Goal: Task Accomplishment & Management: Complete application form

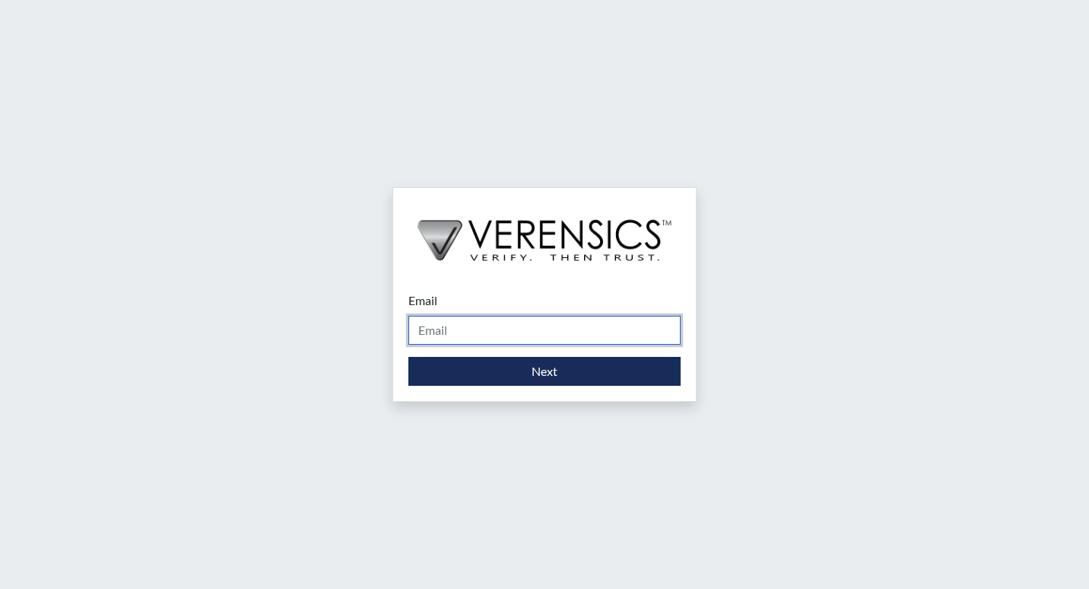
click at [441, 338] on input "Email" at bounding box center [544, 330] width 272 height 29
type input "[PERSON_NAME][EMAIL_ADDRESS][PERSON_NAME][DOMAIN_NAME]"
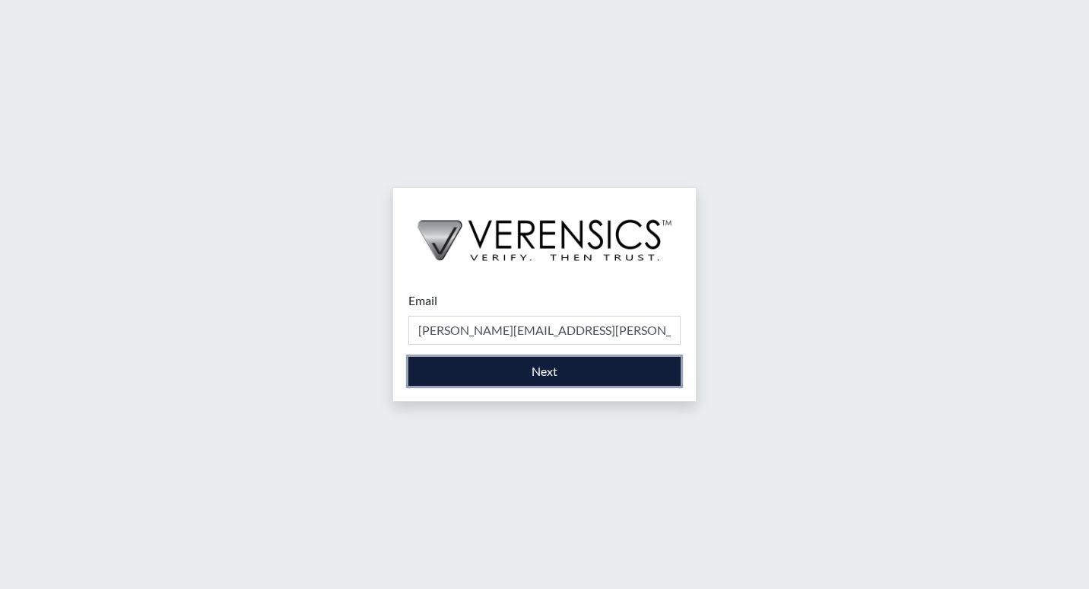
click at [490, 370] on button "Next" at bounding box center [544, 371] width 272 height 29
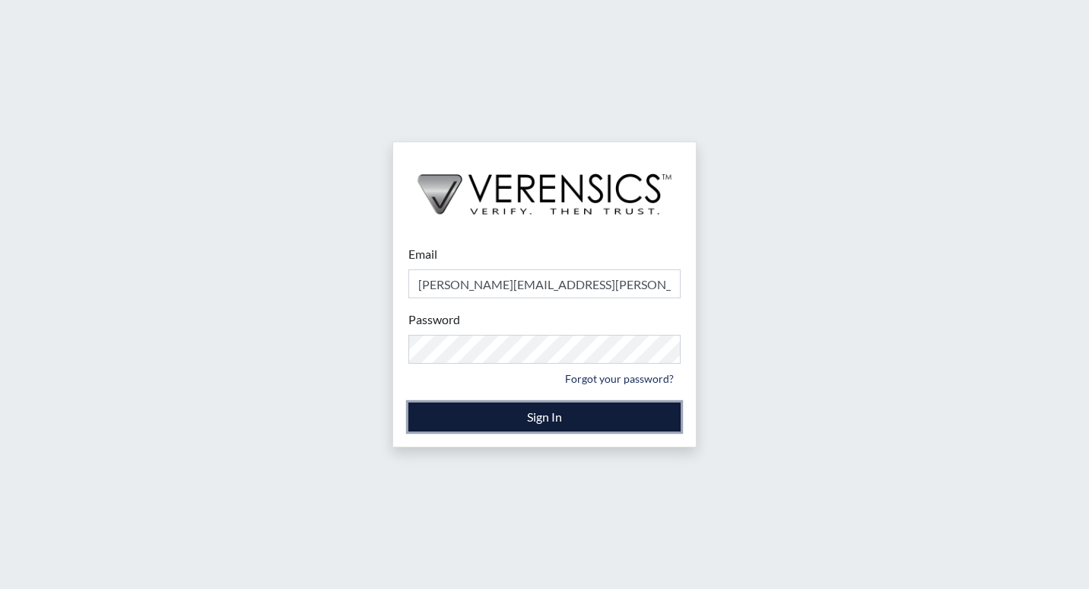
click at [543, 420] on button "Sign In" at bounding box center [544, 416] width 272 height 29
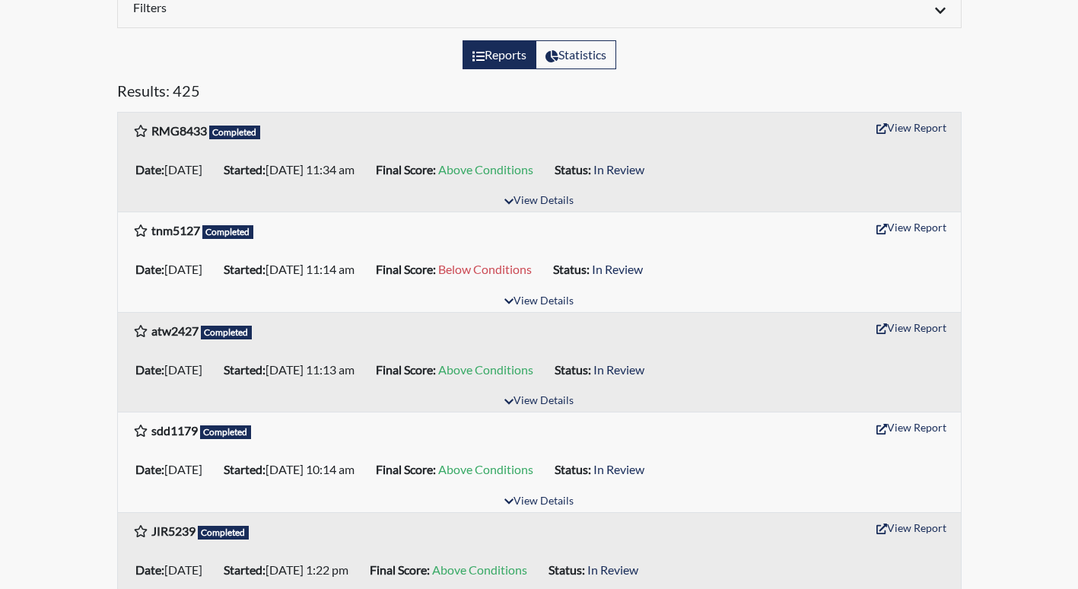
scroll to position [152, 0]
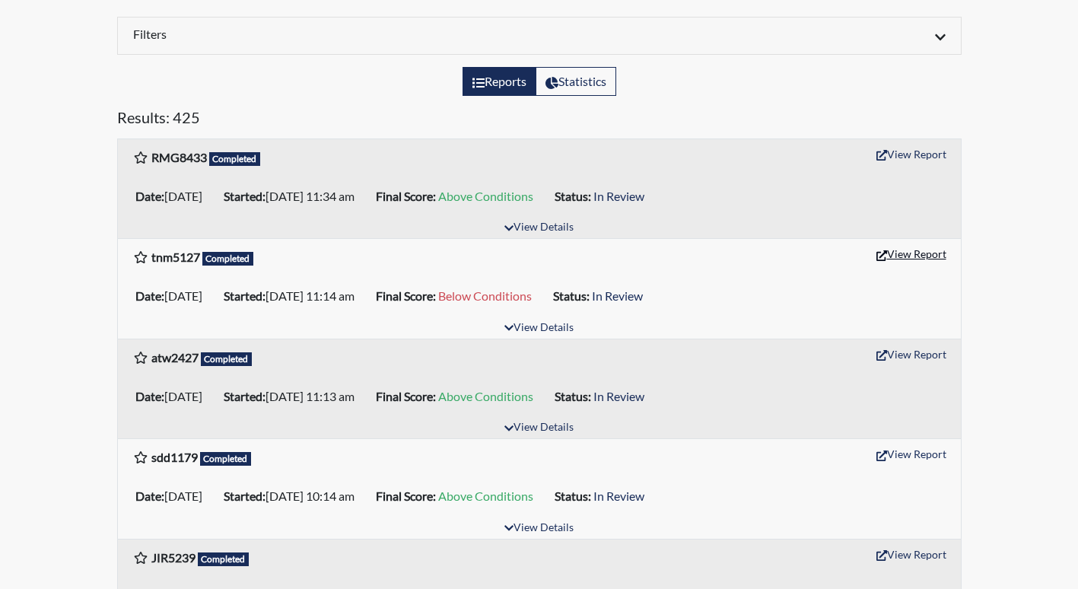
click at [916, 250] on button "View Report" at bounding box center [911, 254] width 84 height 24
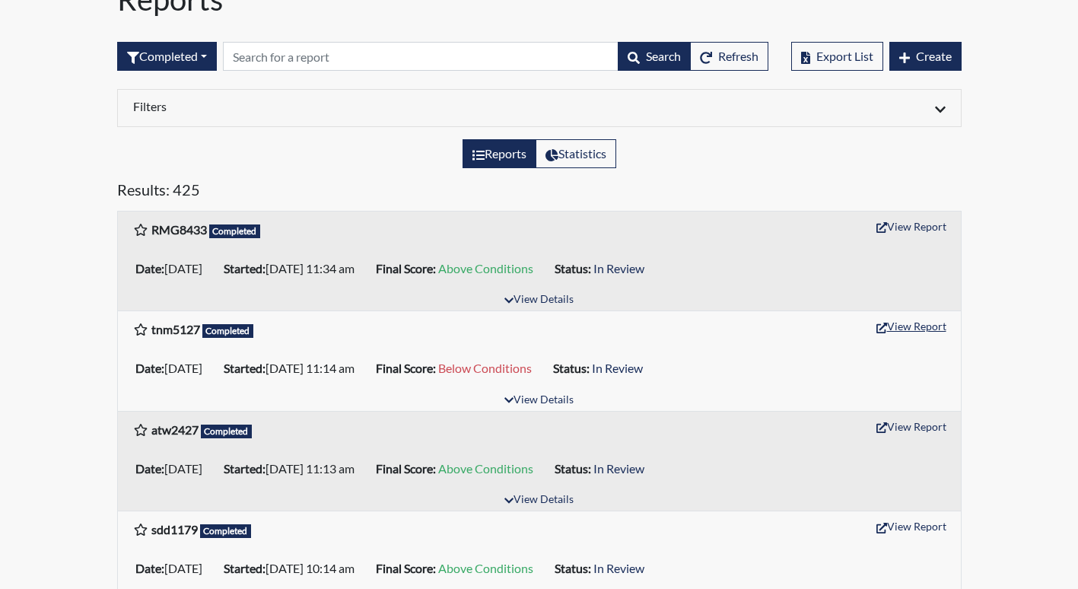
scroll to position [0, 0]
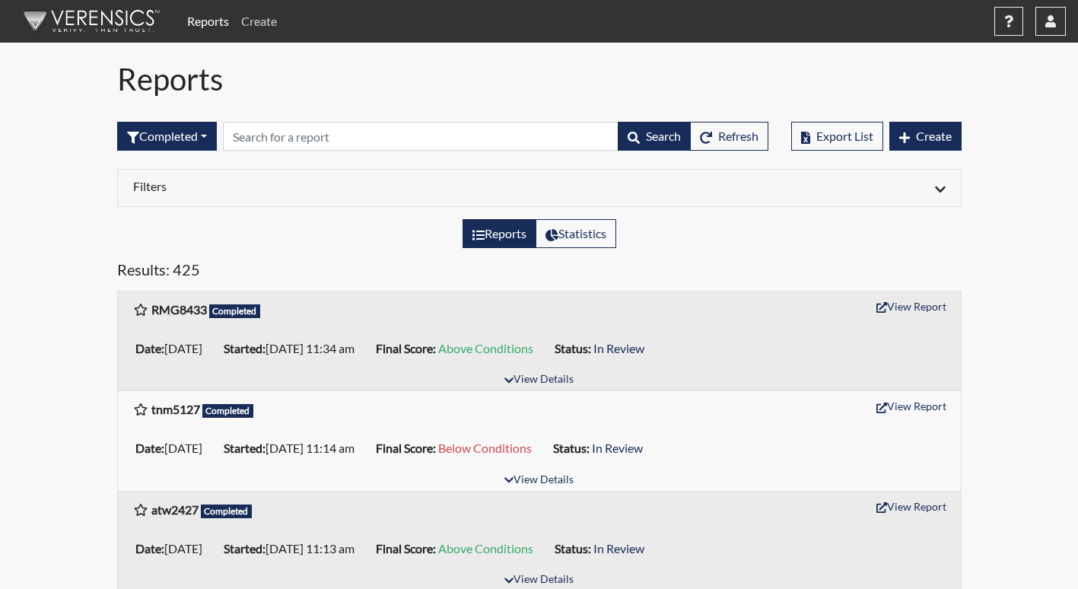
click at [248, 27] on link "Create" at bounding box center [259, 21] width 48 height 30
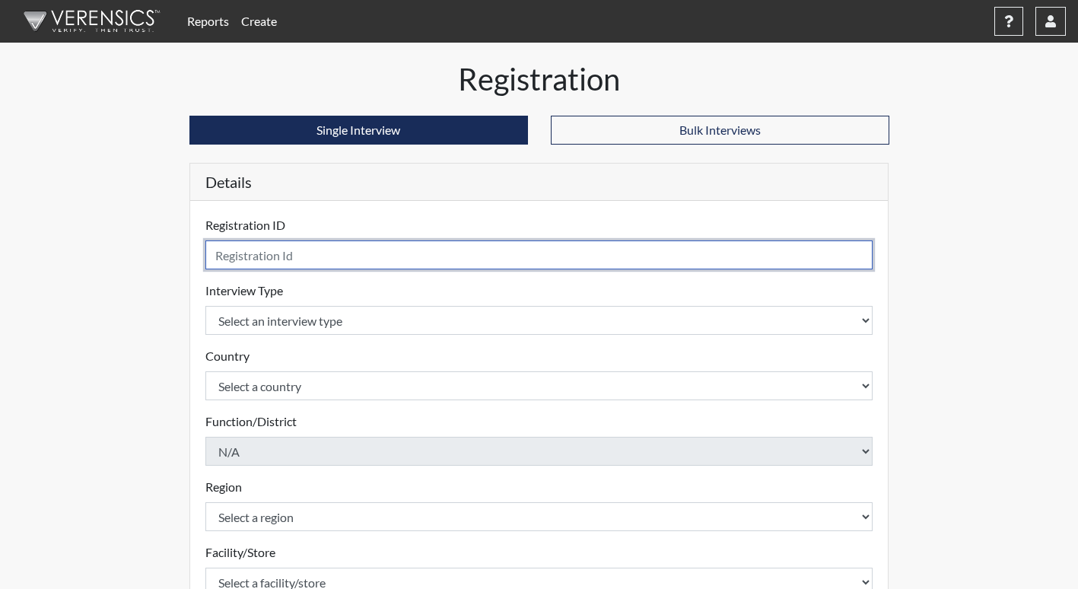
click at [269, 258] on input "text" at bounding box center [539, 254] width 668 height 29
type input "Jms6942"
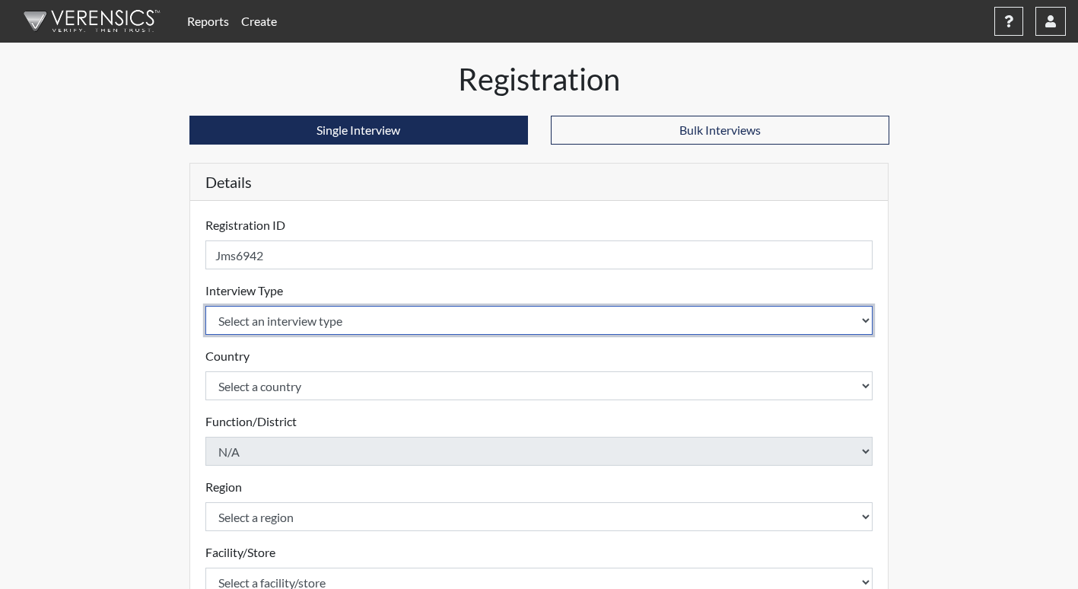
click at [286, 313] on select "Select an interview type Corrections Pre-Employment" at bounding box center [539, 320] width 668 height 29
select select "ff733e93-e1bf-11ea-9c9f-0eff0cf7eb8f"
click at [205, 306] on select "Select an interview type Corrections Pre-Employment" at bounding box center [539, 320] width 668 height 29
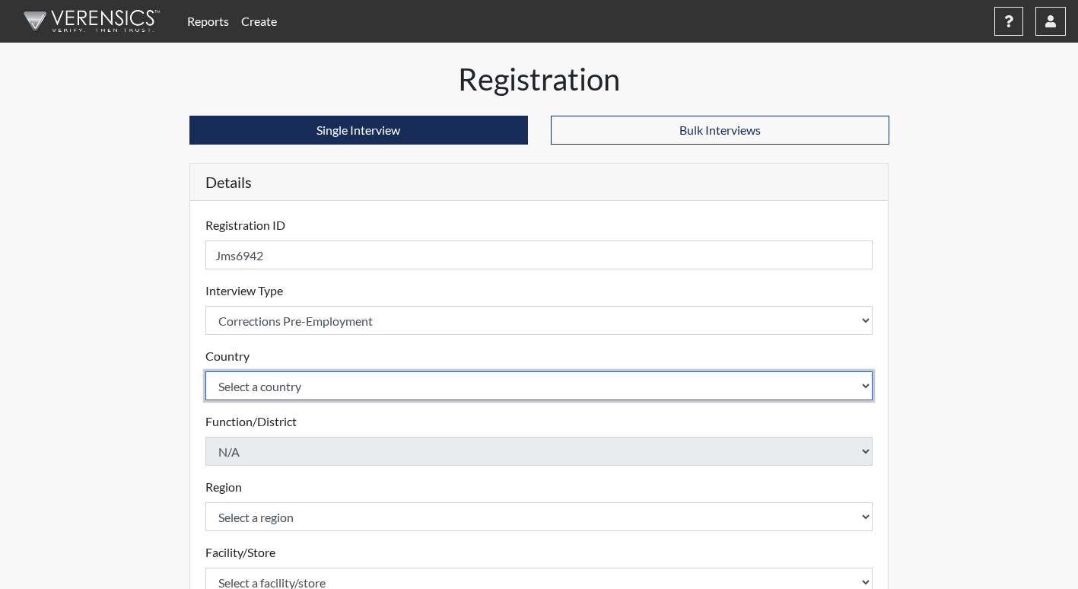
click at [278, 381] on select "Select a country United States Mexico" at bounding box center [539, 385] width 668 height 29
select select "united-states-of-america"
click at [205, 371] on select "Select a country United States Mexico" at bounding box center [539, 385] width 668 height 29
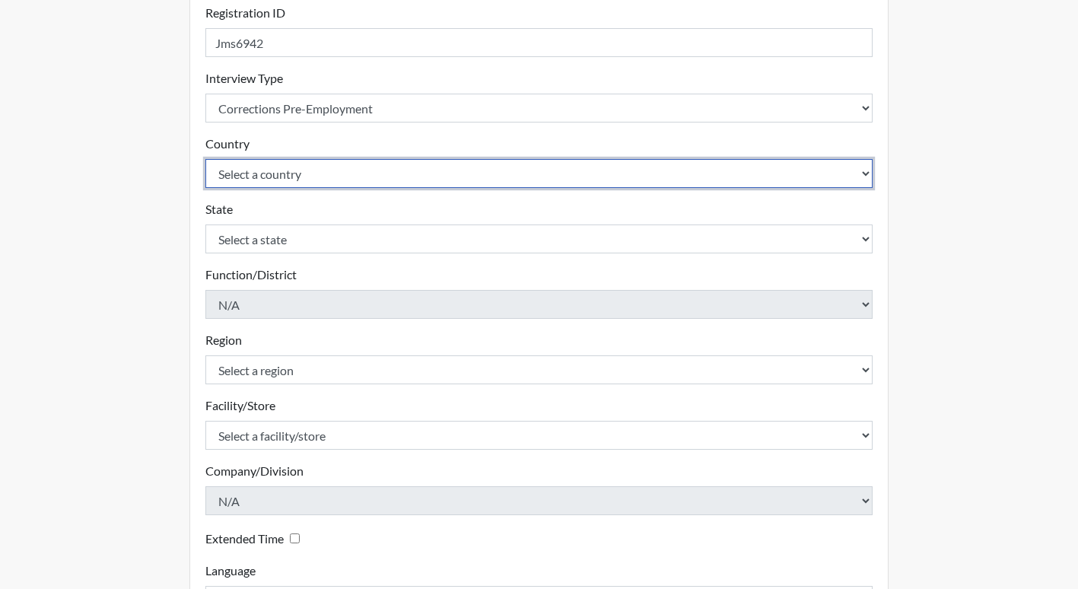
scroll to position [228, 0]
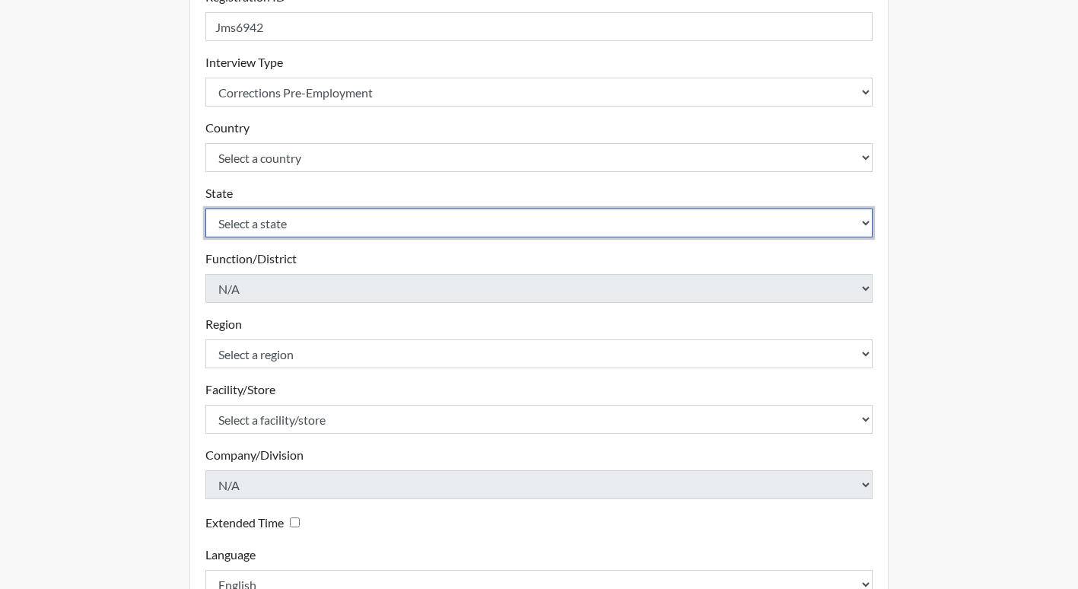
click at [281, 227] on select "Select a state Alabama Alaska Arizona Arkansas California Colorado Connecticut …" at bounding box center [539, 222] width 668 height 29
select select "GA"
click at [205, 208] on select "Select a state Alabama Alaska Arizona Arkansas California Colorado Connecticut …" at bounding box center [539, 222] width 668 height 29
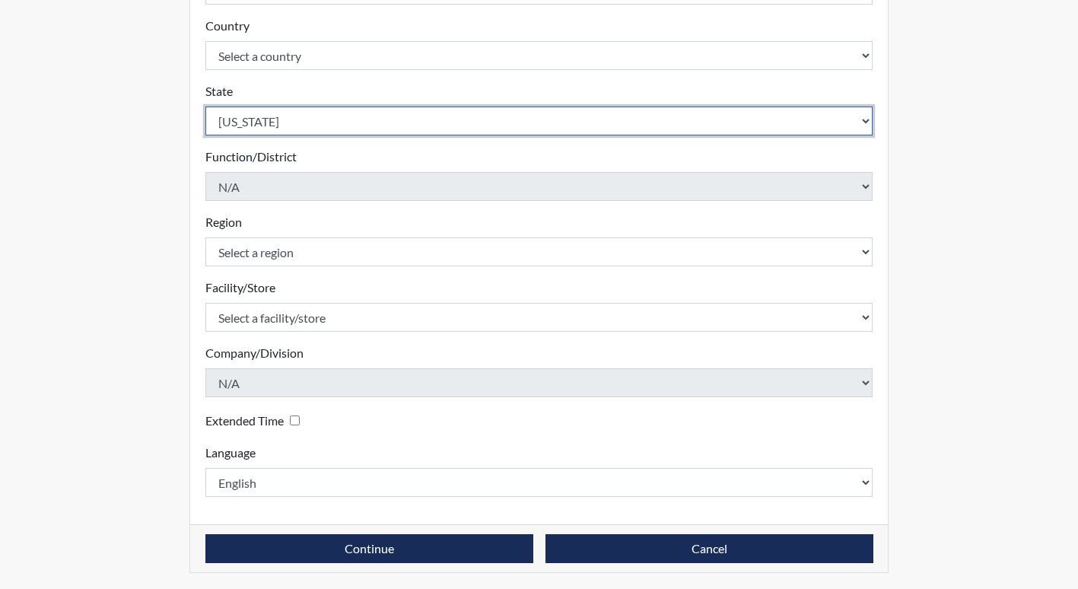
scroll to position [332, 0]
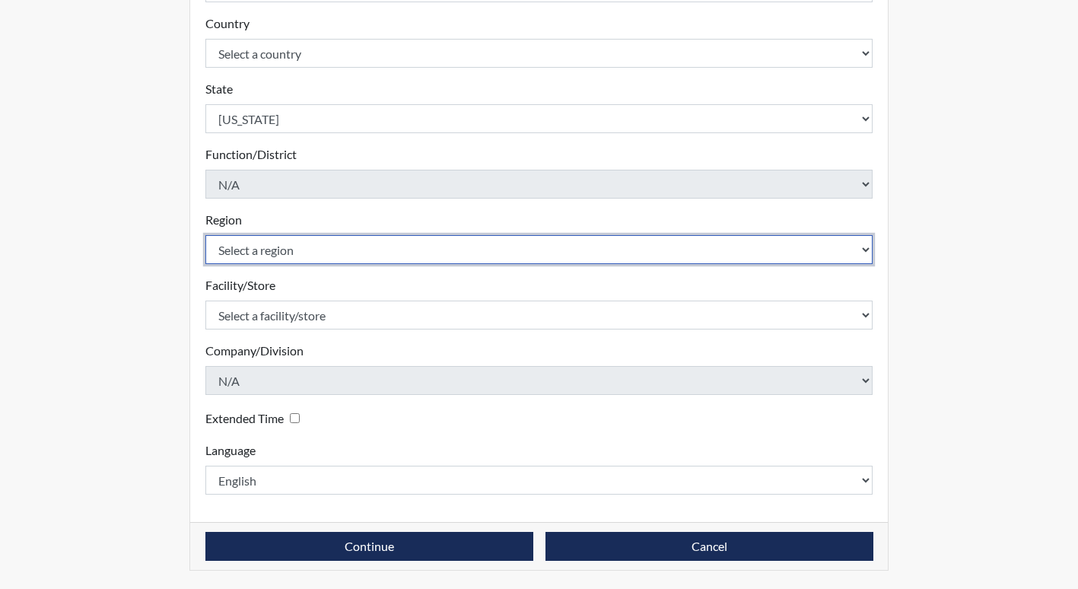
click at [260, 246] on select "Select a region Southwest Region" at bounding box center [539, 249] width 668 height 29
select select "51976826-f18e-4b67-8d3b-b0a0fa2f97ff"
click at [205, 235] on select "Select a region Southwest Region" at bounding box center [539, 249] width 668 height 29
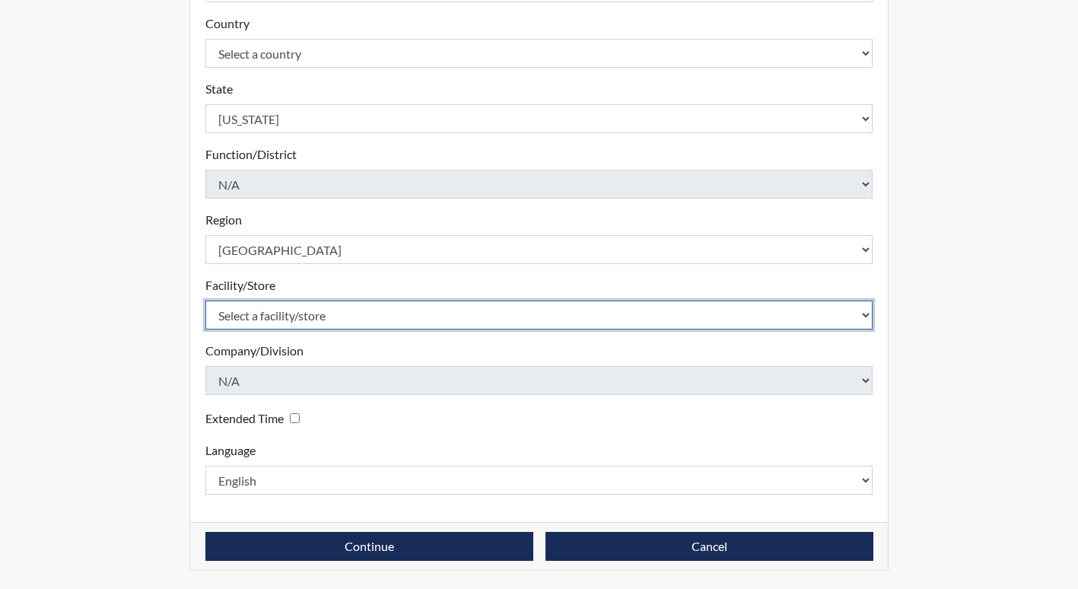
click at [246, 307] on select "Select a facility/store Lee SP" at bounding box center [539, 314] width 668 height 29
select select "26626ab7-56a1-437f-96f2-2870d0fac929"
click at [205, 300] on select "Select a facility/store Lee SP" at bounding box center [539, 314] width 668 height 29
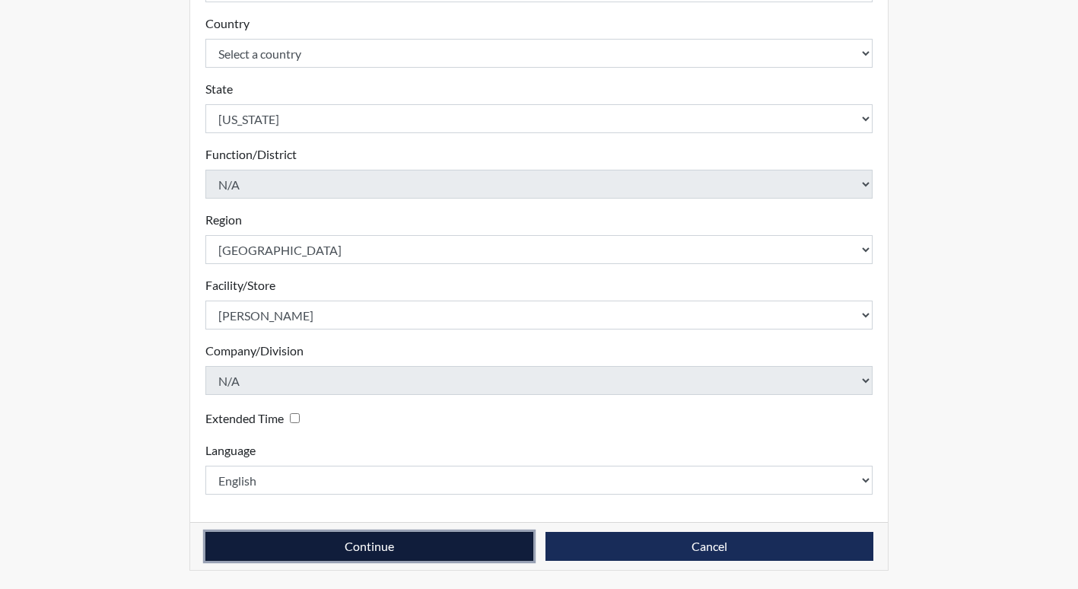
click at [449, 547] on button "Continue" at bounding box center [369, 546] width 328 height 29
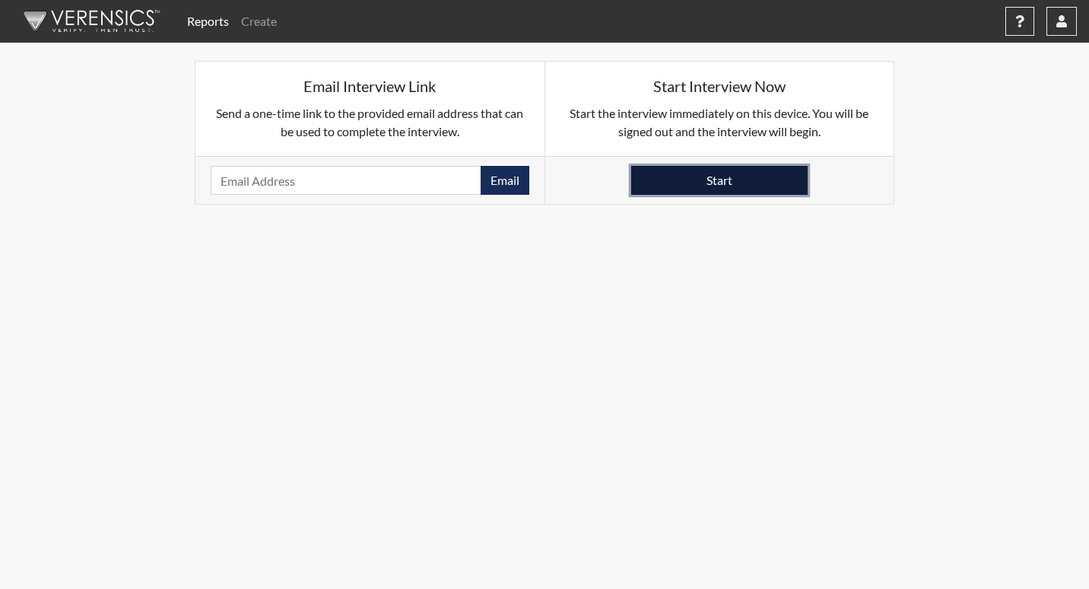
click at [775, 182] on button "Start" at bounding box center [719, 180] width 176 height 29
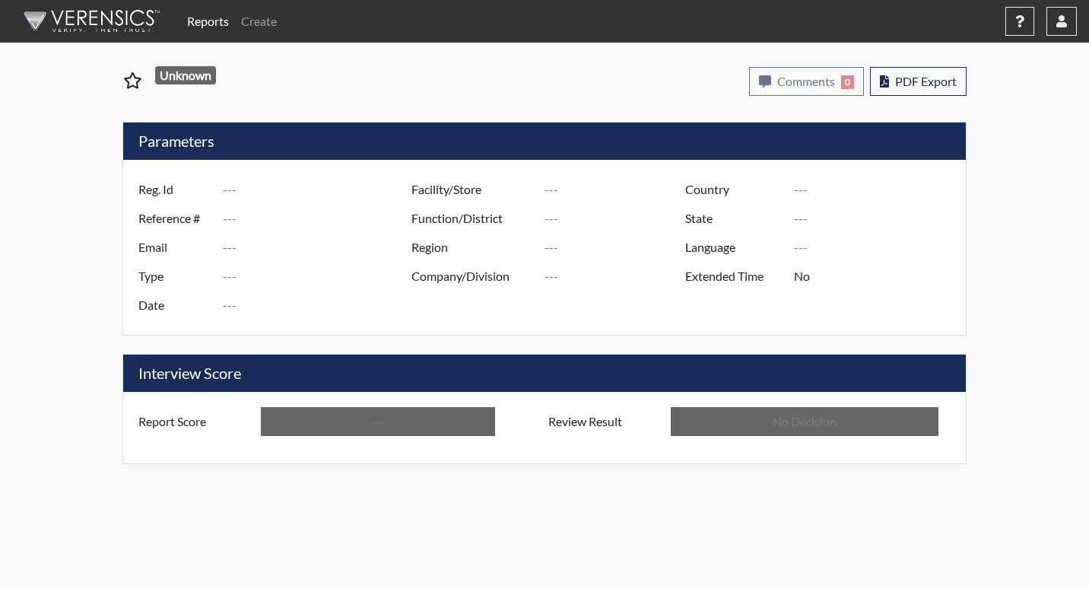
type input "tnm5127"
type input "51257"
type input "---"
type input "Corrections Pre-Employment"
type input "[DATE]"
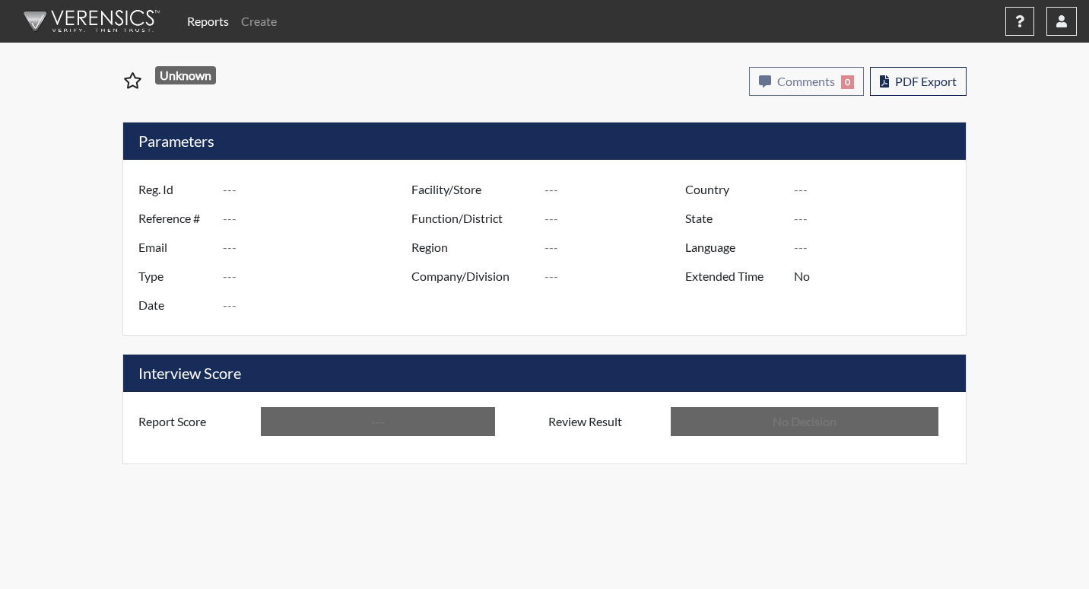
type input "[PERSON_NAME]"
type input "[GEOGRAPHIC_DATA]"
type input "[US_STATE]"
type input "English"
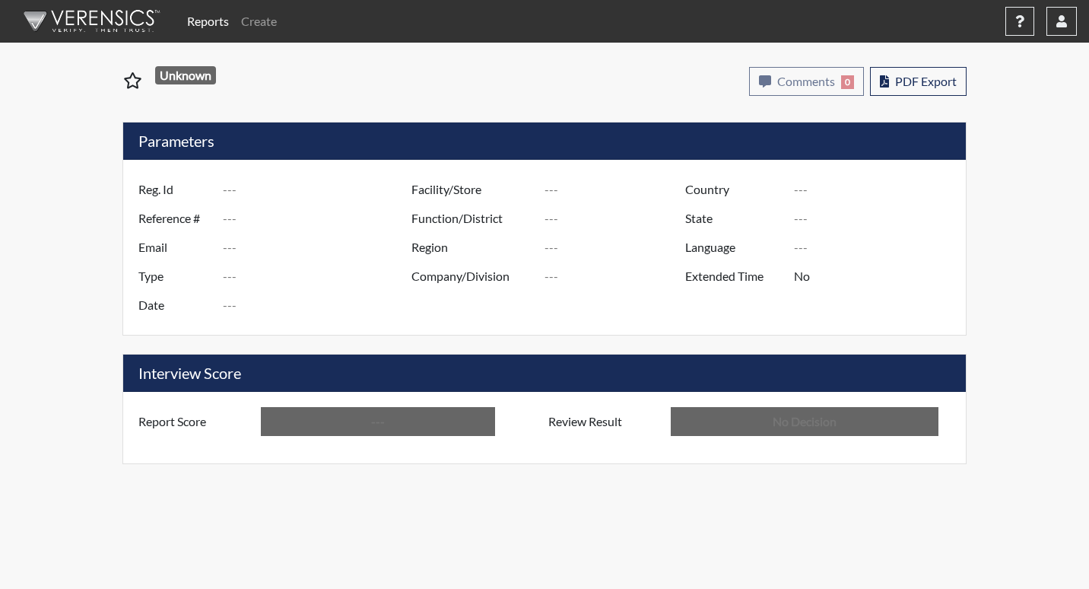
type input "Below Conditions"
type input "In Review"
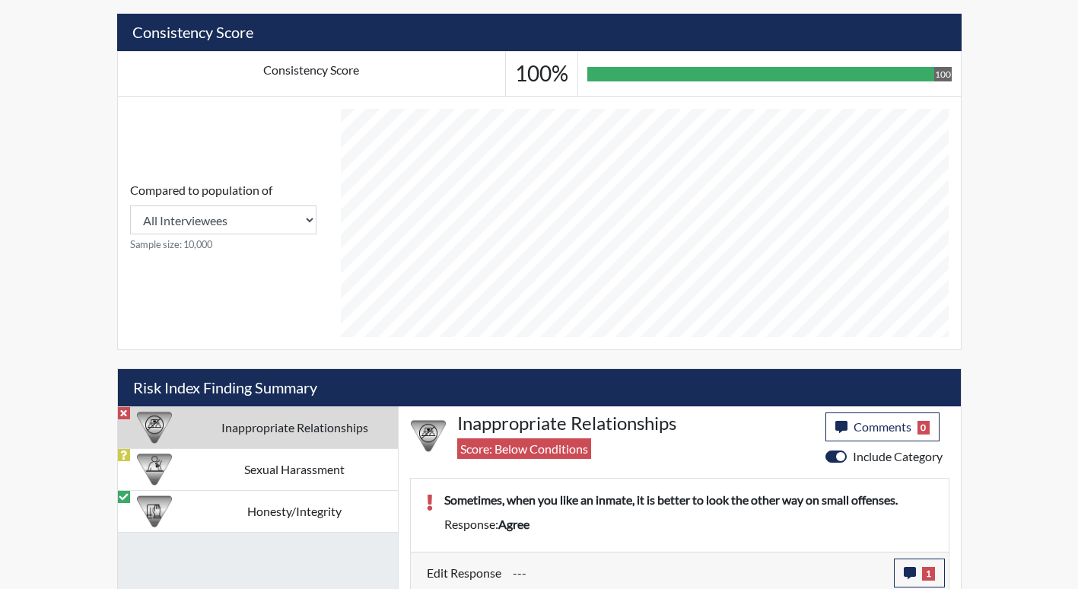
scroll to position [558, 0]
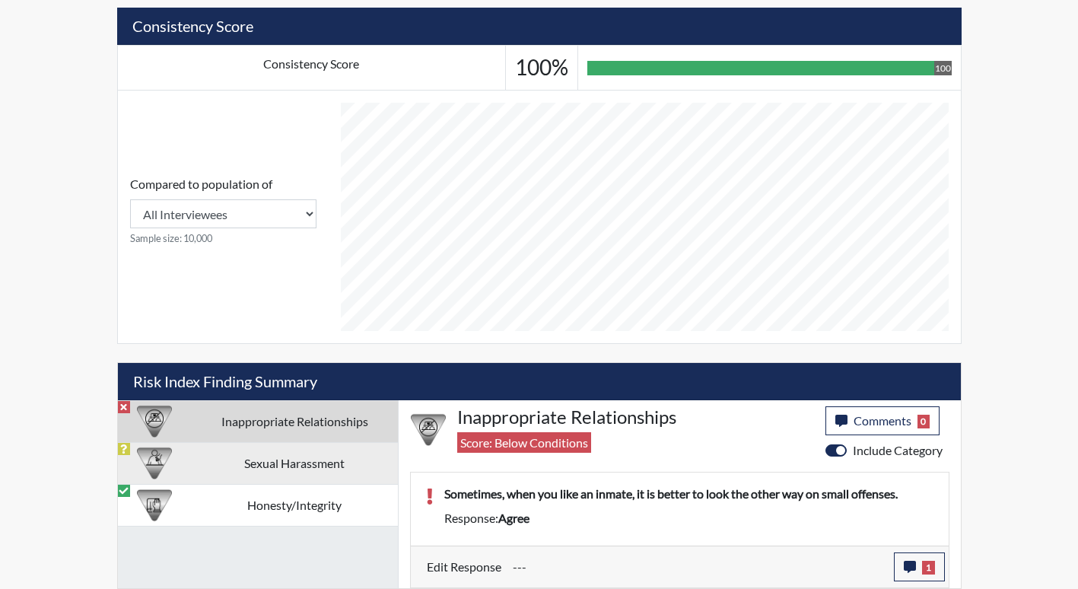
click at [326, 446] on td "Sexual Harassment" at bounding box center [295, 463] width 206 height 42
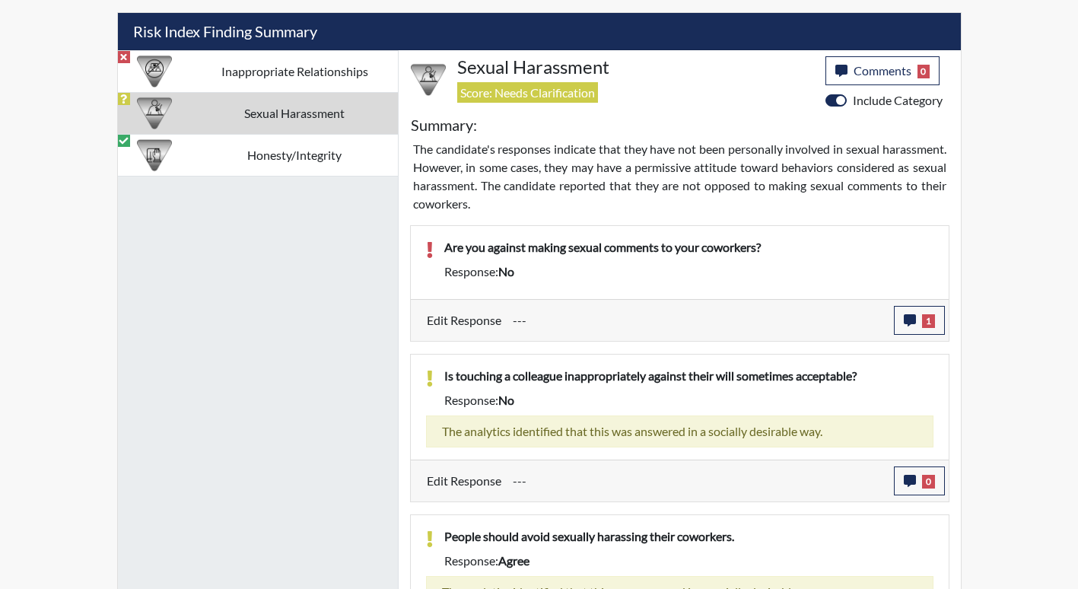
scroll to position [982, 0]
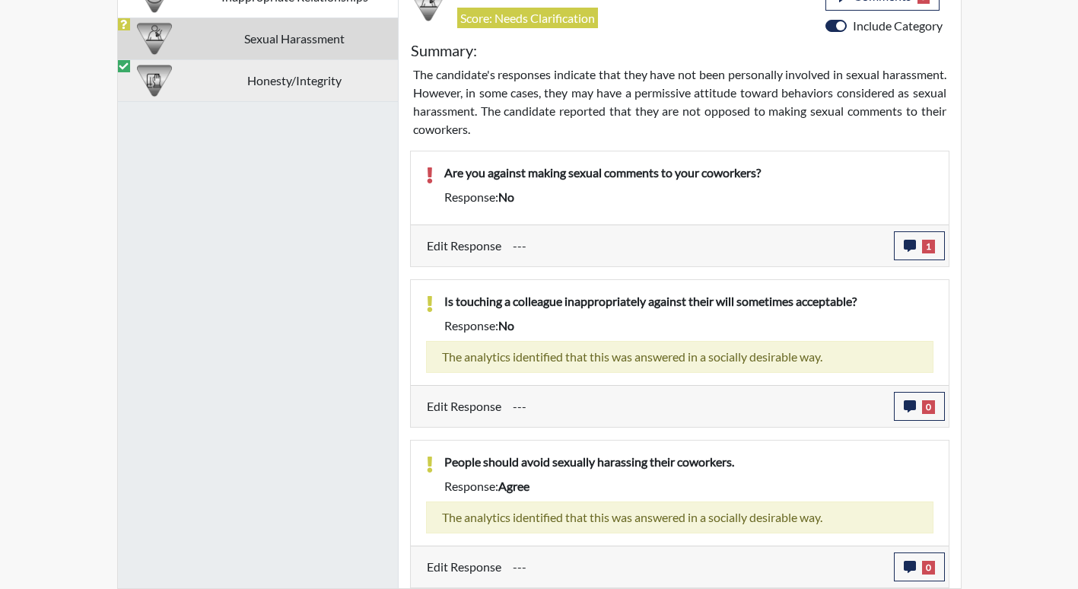
click at [344, 88] on td "Honesty/Integrity" at bounding box center [295, 80] width 206 height 42
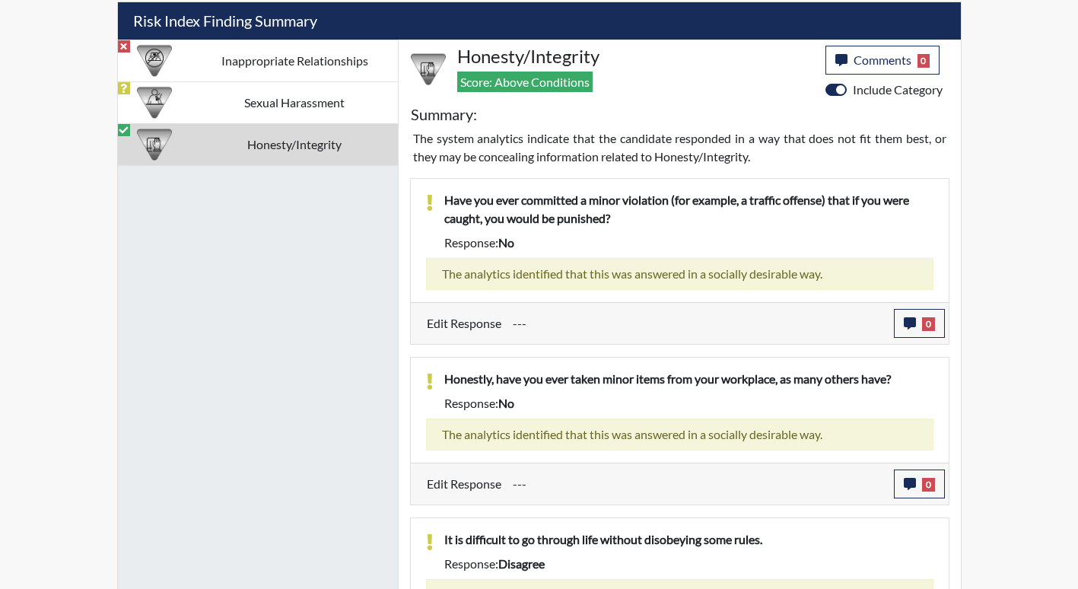
scroll to position [906, 0]
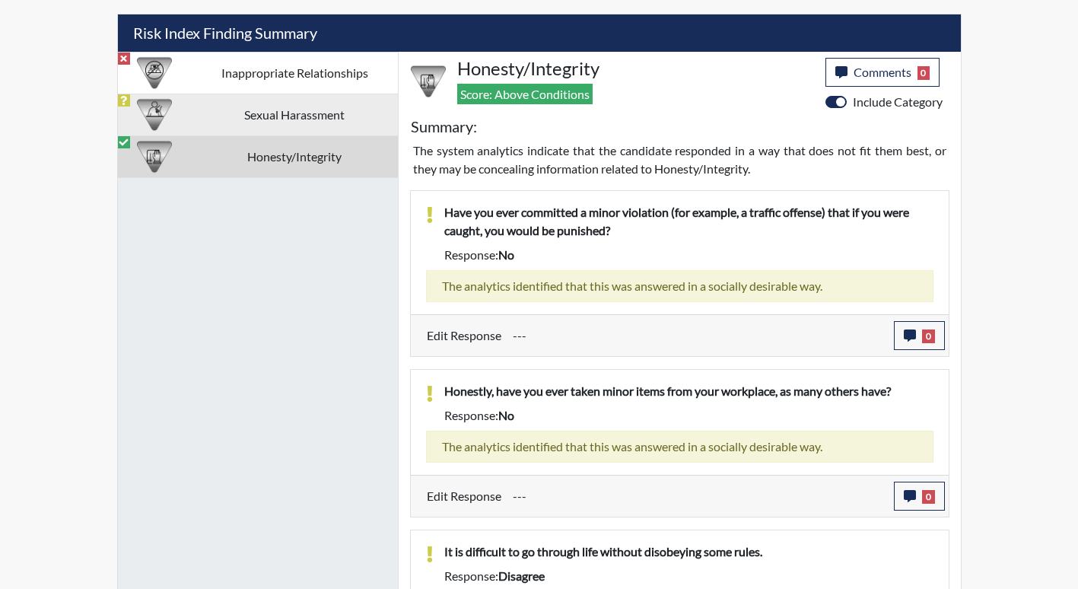
click at [310, 119] on td "Sexual Harassment" at bounding box center [295, 115] width 206 height 42
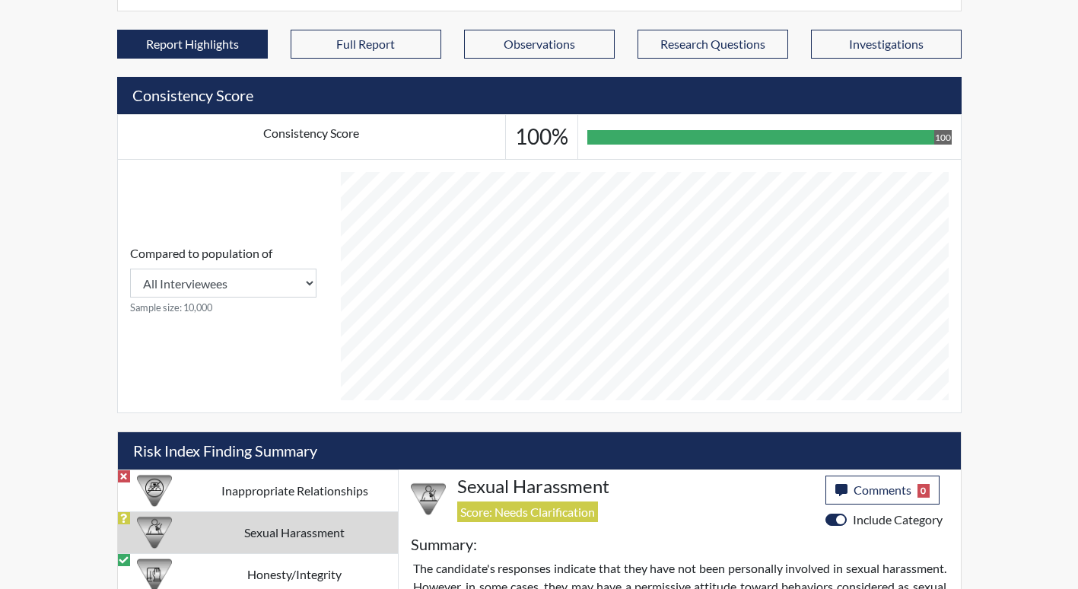
scroll to position [374, 0]
